Goal: Find specific page/section: Find specific page/section

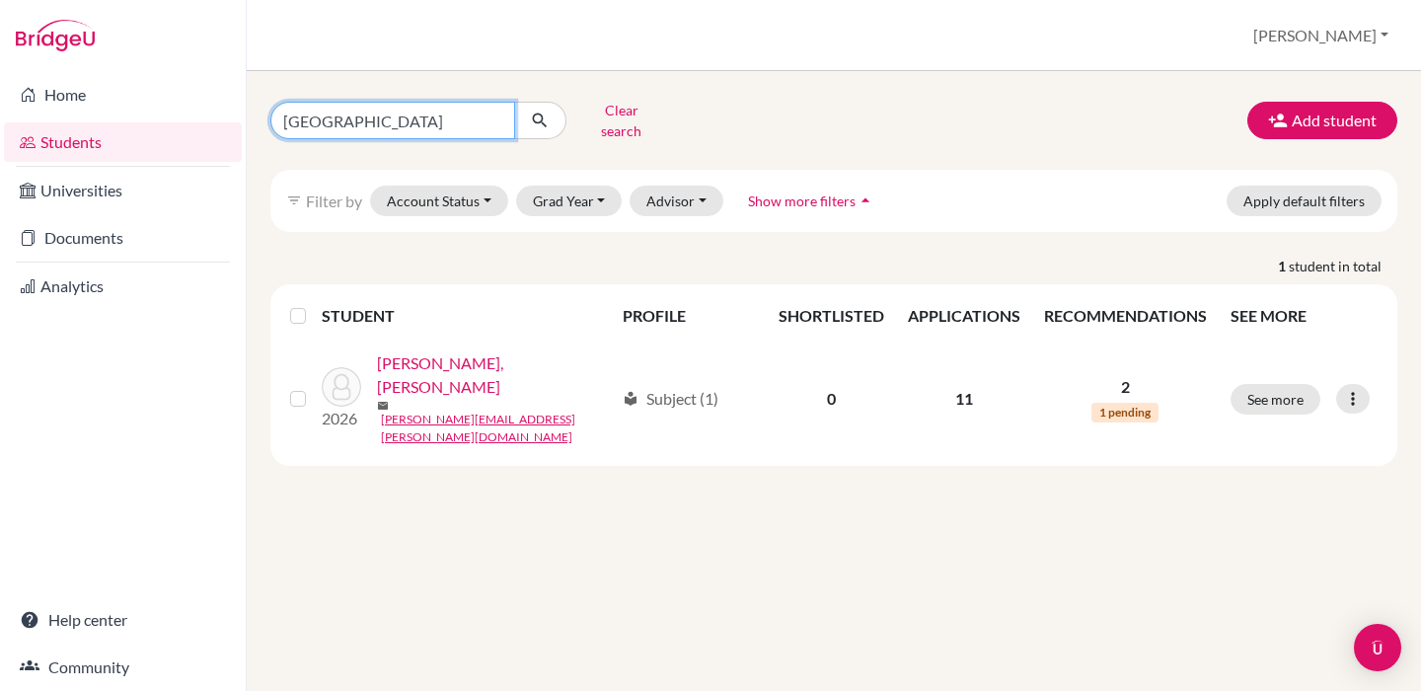
click at [298, 122] on input "[GEOGRAPHIC_DATA]" at bounding box center [392, 121] width 245 height 38
type input "cerritos"
click at [540, 113] on button "submit" at bounding box center [540, 121] width 52 height 38
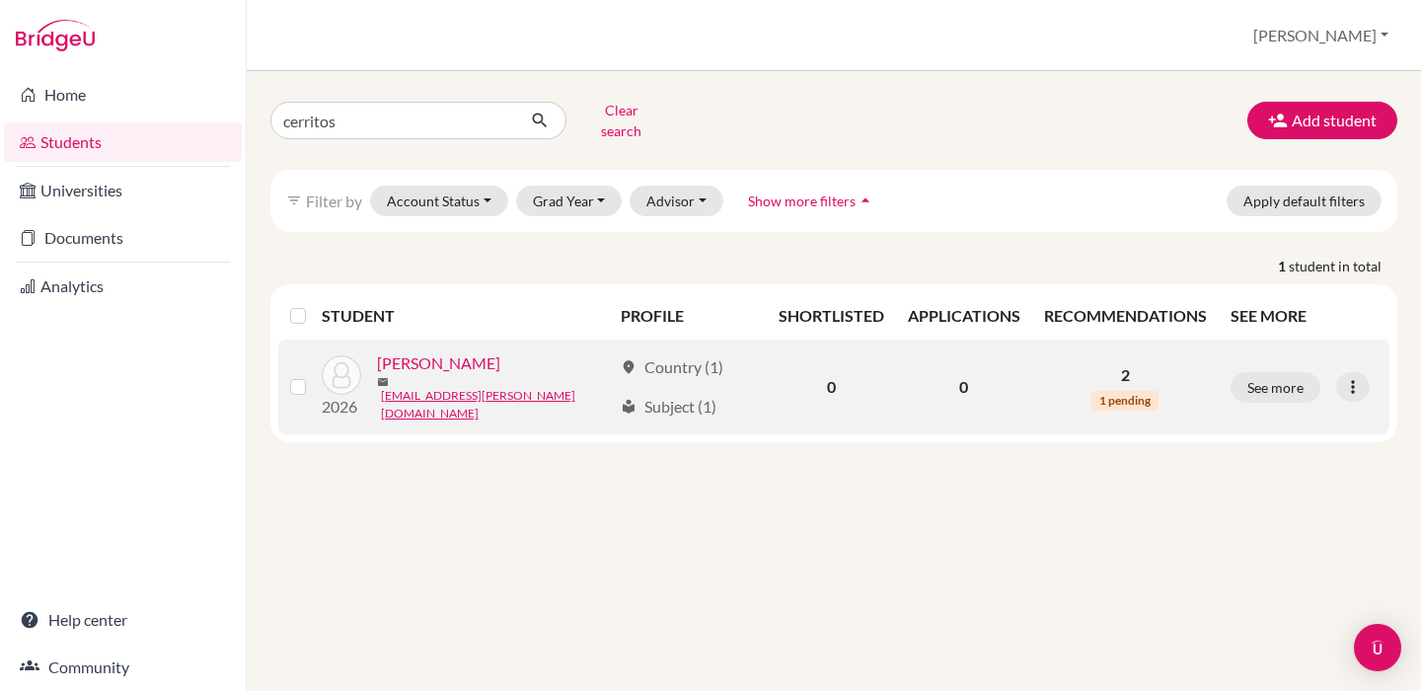
click at [500, 365] on link "[PERSON_NAME]" at bounding box center [438, 363] width 123 height 24
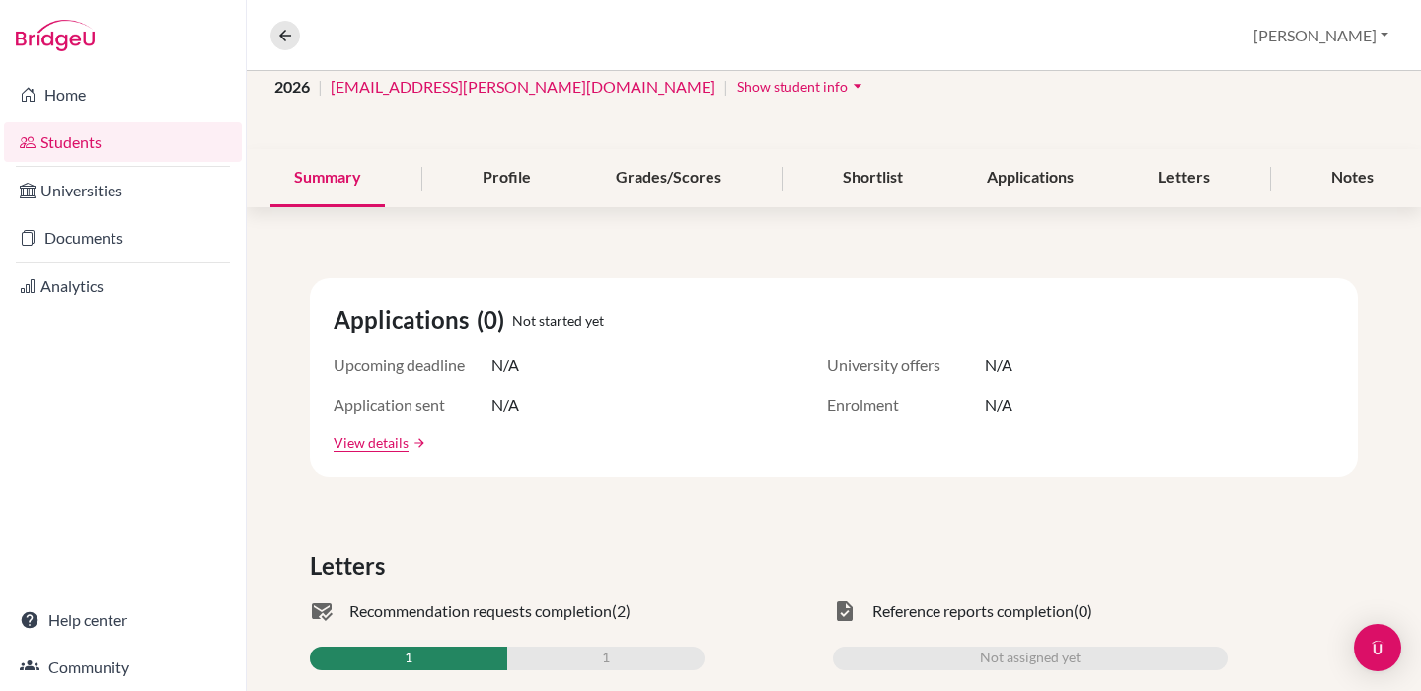
scroll to position [318, 0]
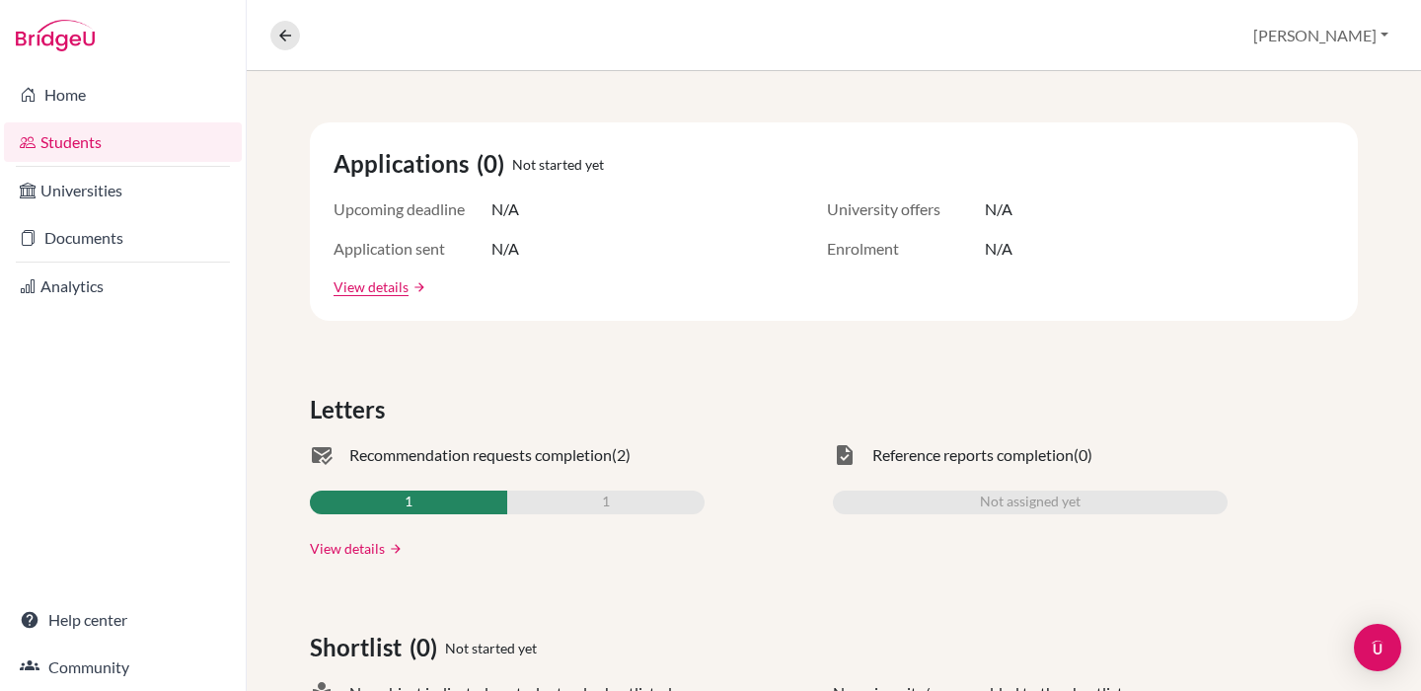
click at [358, 541] on link "View details" at bounding box center [347, 548] width 75 height 21
